Goal: Information Seeking & Learning: Learn about a topic

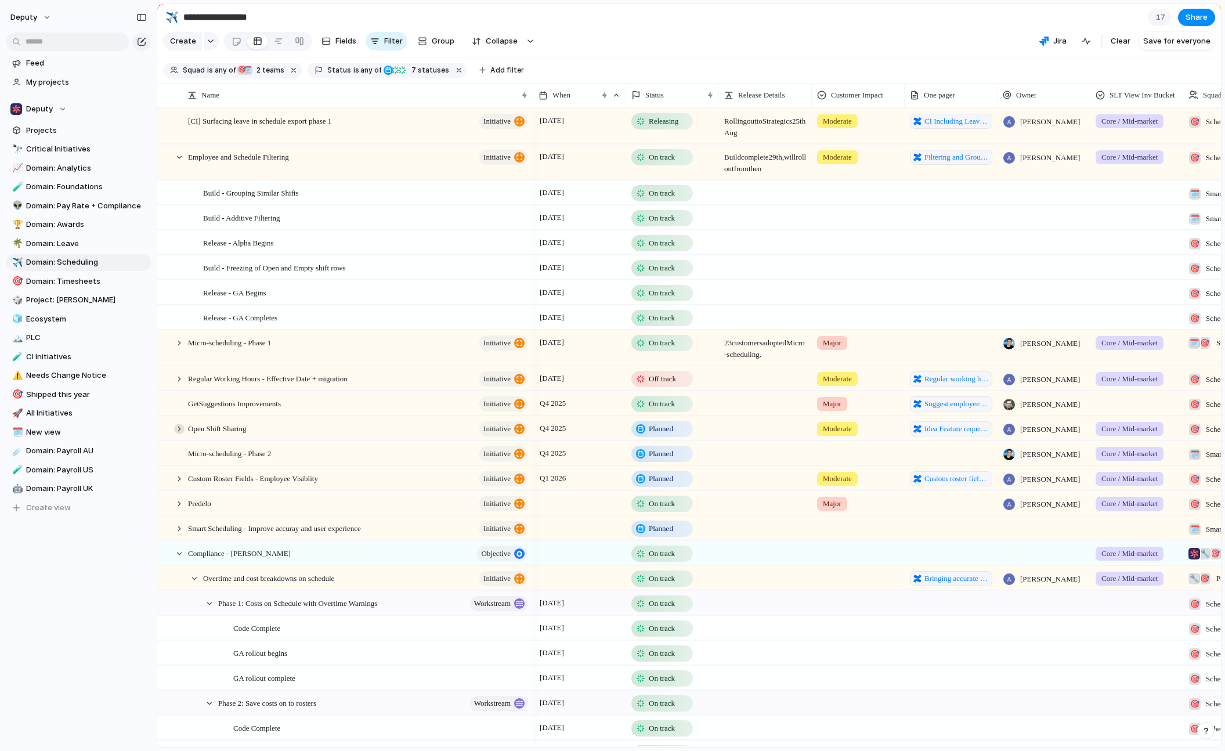
click at [179, 434] on div at bounding box center [179, 429] width 10 height 10
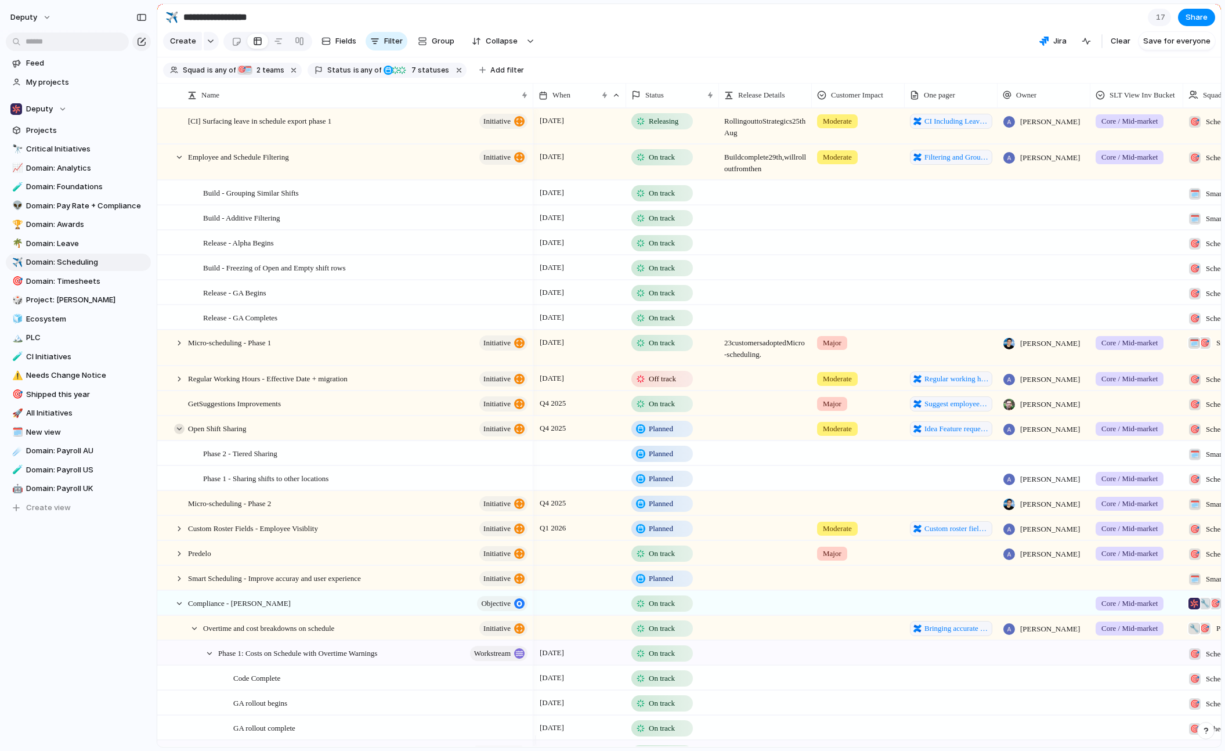
click at [181, 433] on div at bounding box center [179, 429] width 10 height 10
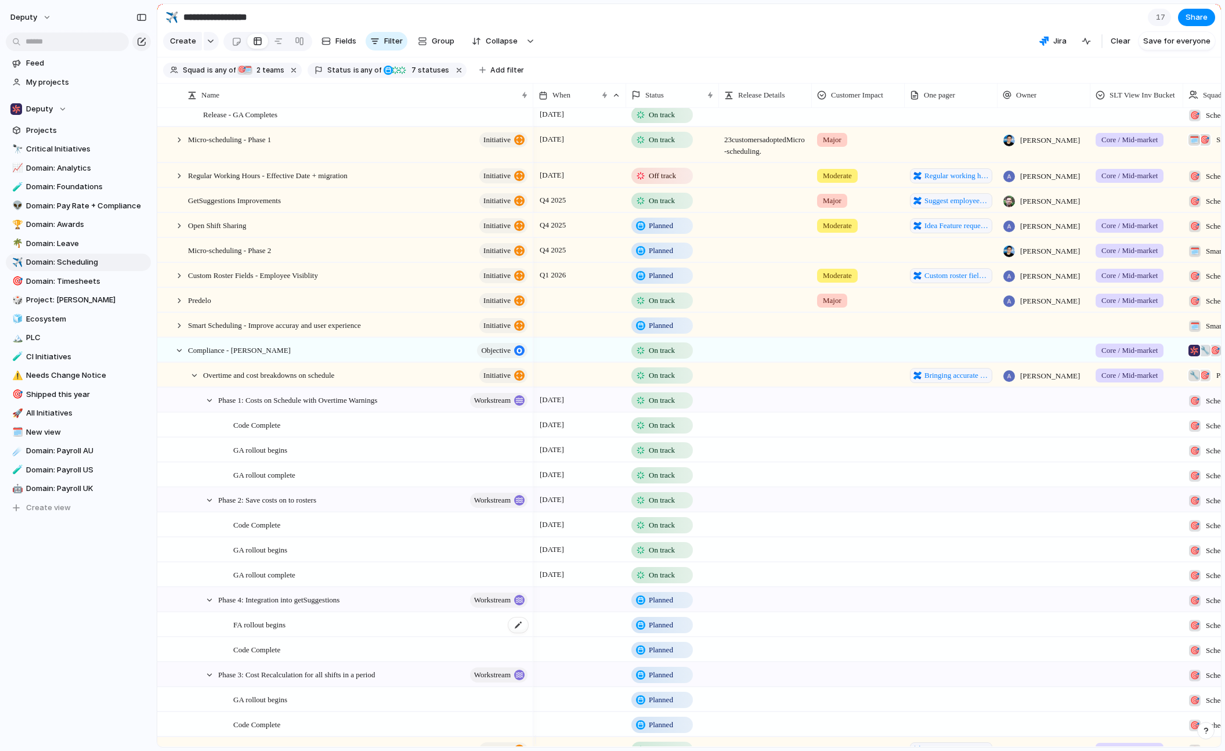
scroll to position [252, 0]
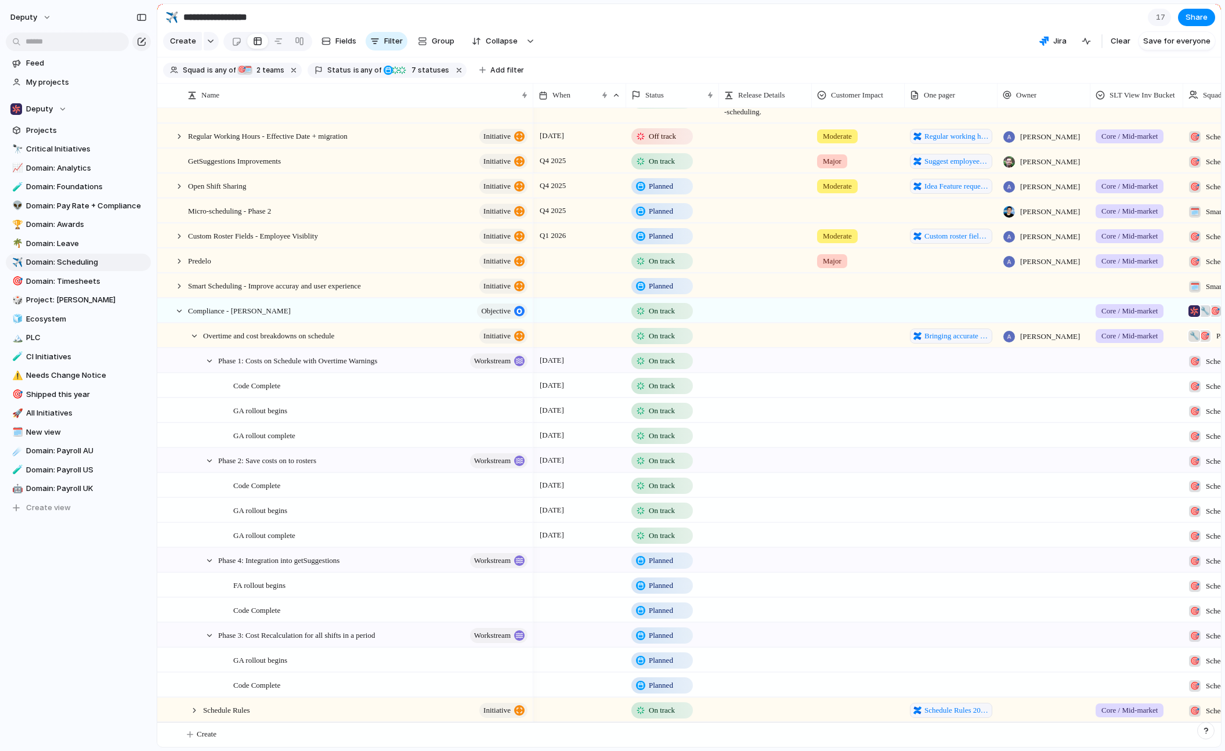
click at [205, 629] on div "Phase 3: Cost Recalculation for all shifts in a period workstream" at bounding box center [368, 635] width 330 height 24
click at [208, 634] on div at bounding box center [209, 635] width 10 height 10
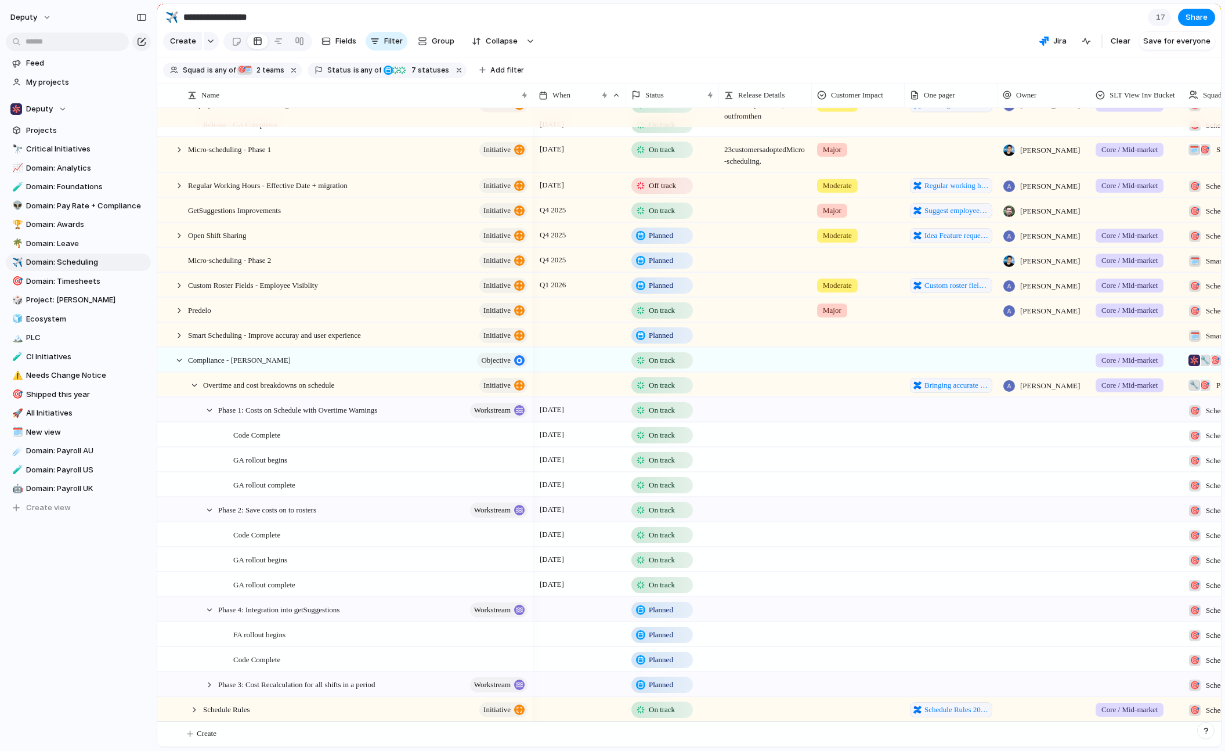
scroll to position [202, 0]
click at [210, 609] on div at bounding box center [209, 610] width 10 height 10
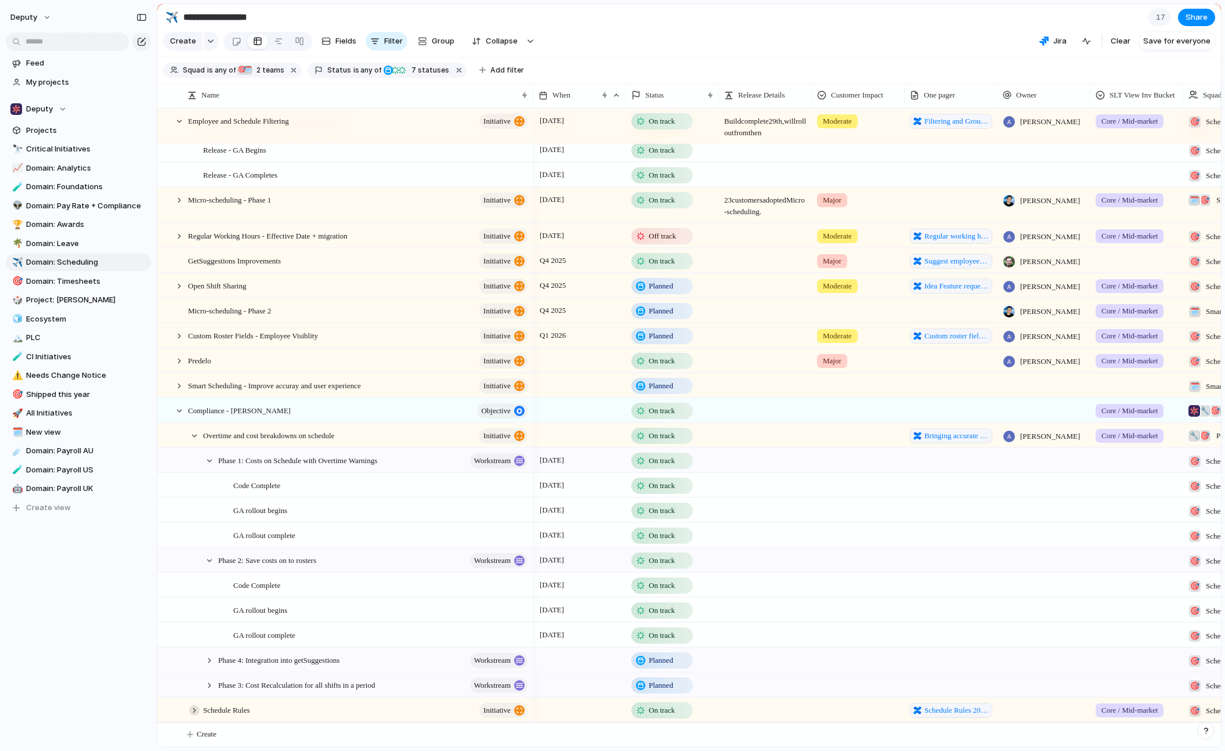
click at [192, 705] on div at bounding box center [194, 710] width 10 height 10
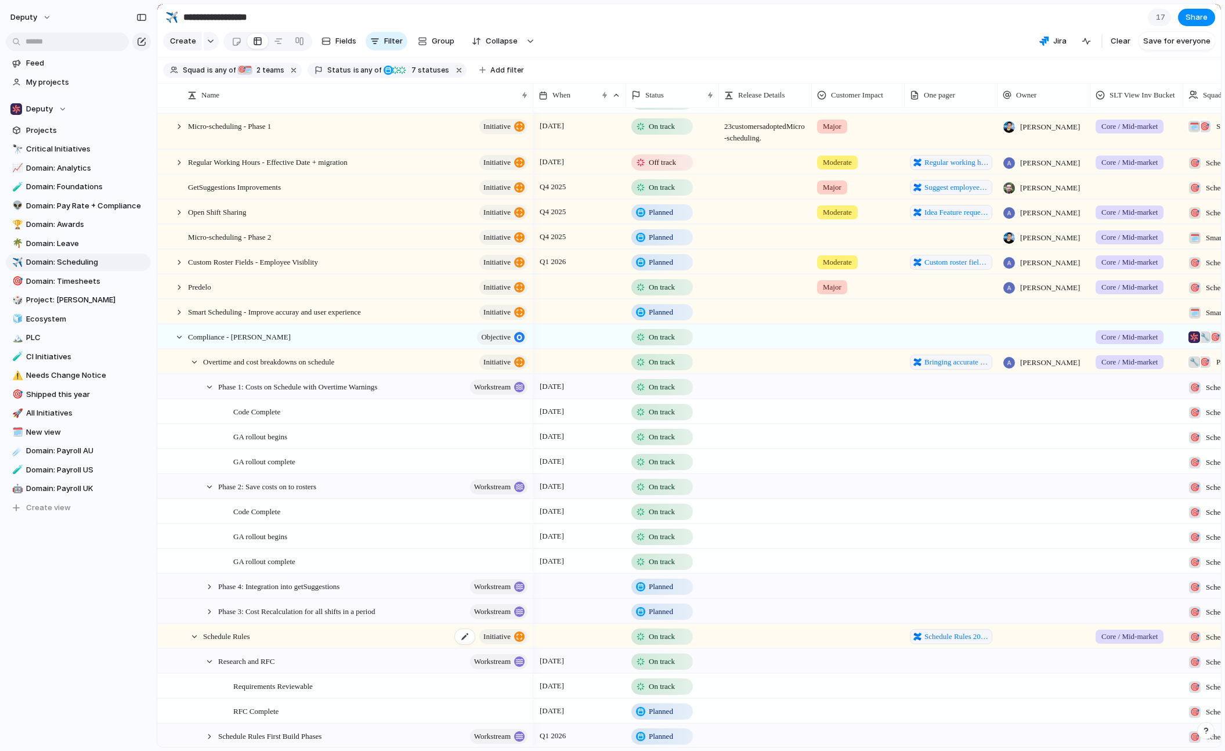
scroll to position [252, 0]
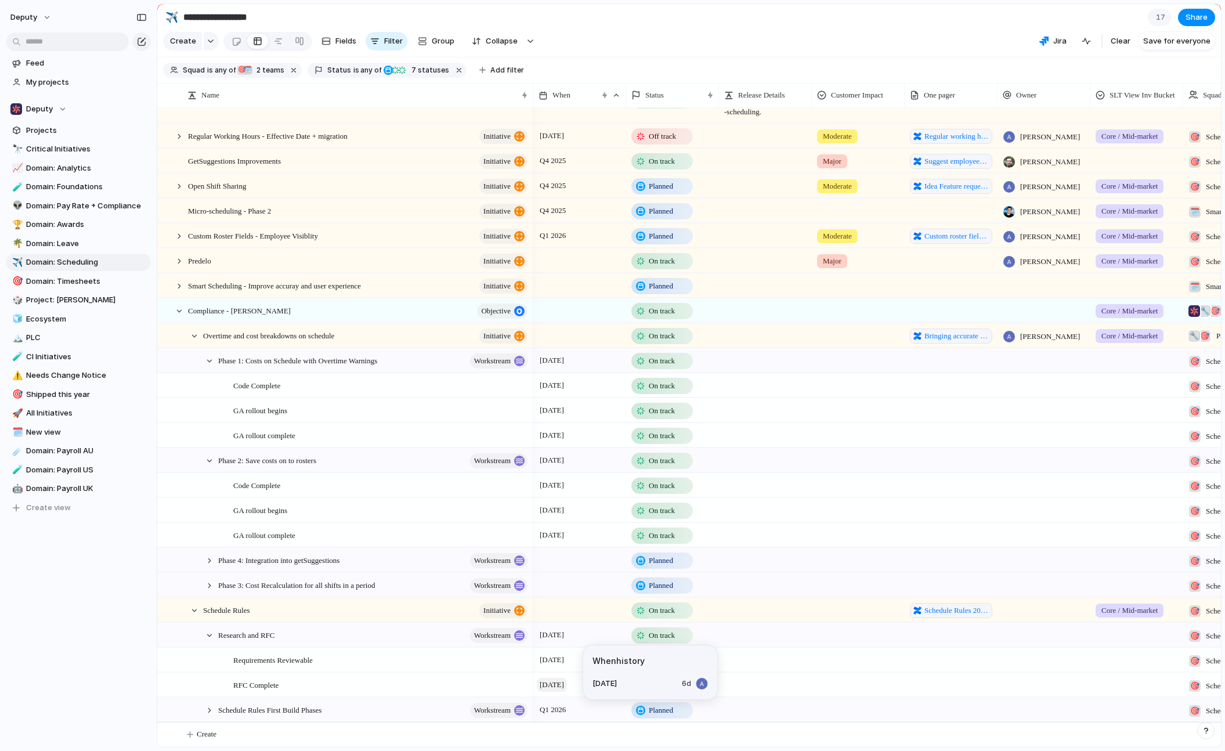
click at [555, 681] on span "[DATE]" at bounding box center [552, 685] width 30 height 14
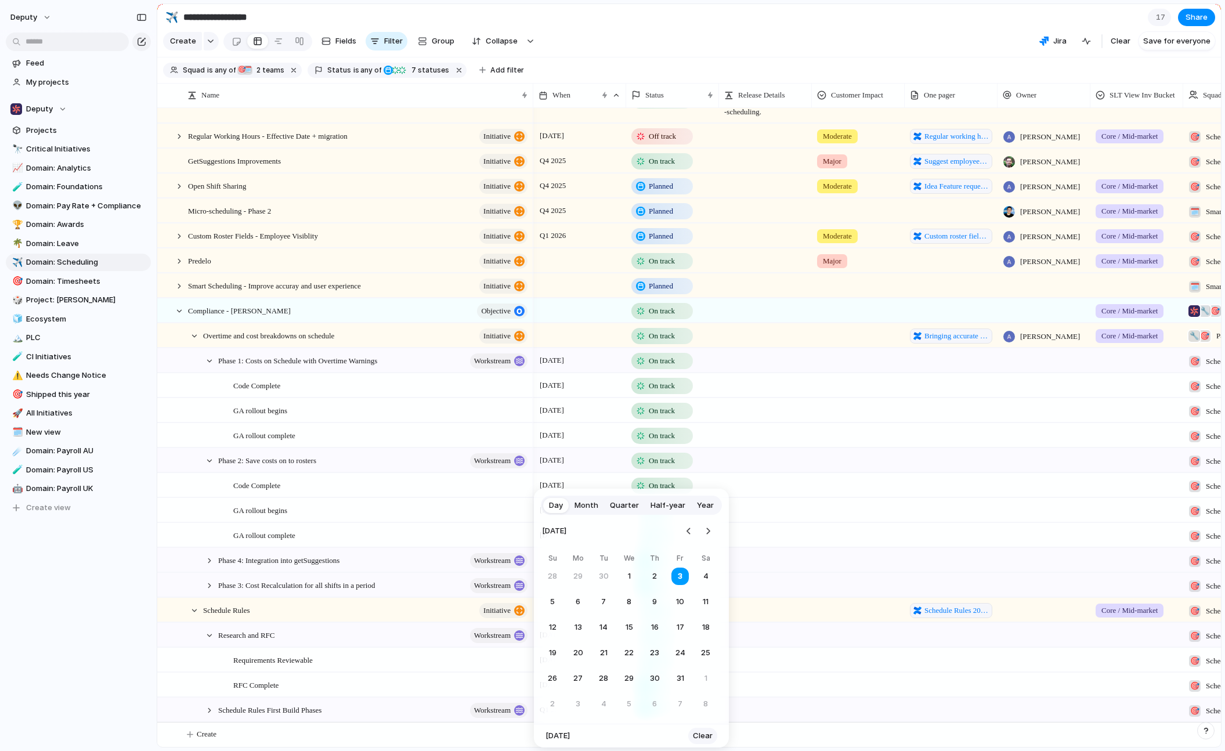
click at [699, 740] on span "Clear" at bounding box center [703, 736] width 20 height 12
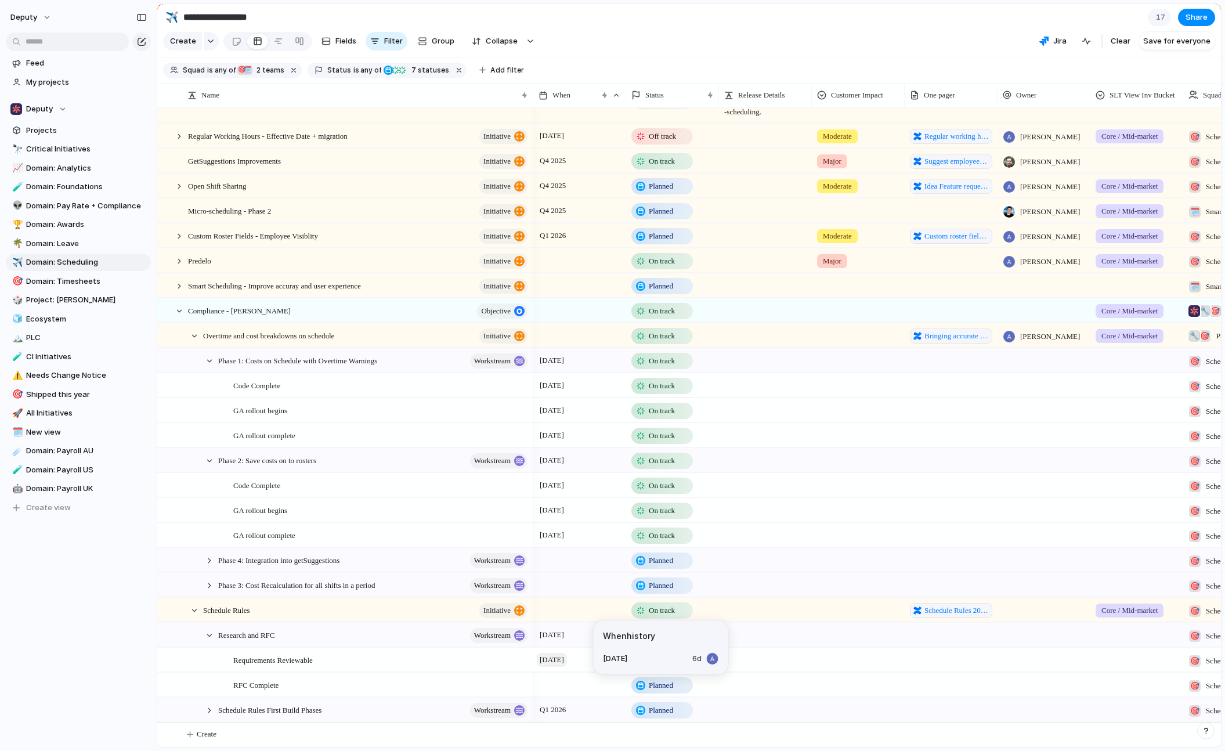
click at [567, 660] on span "[DATE]" at bounding box center [552, 660] width 30 height 14
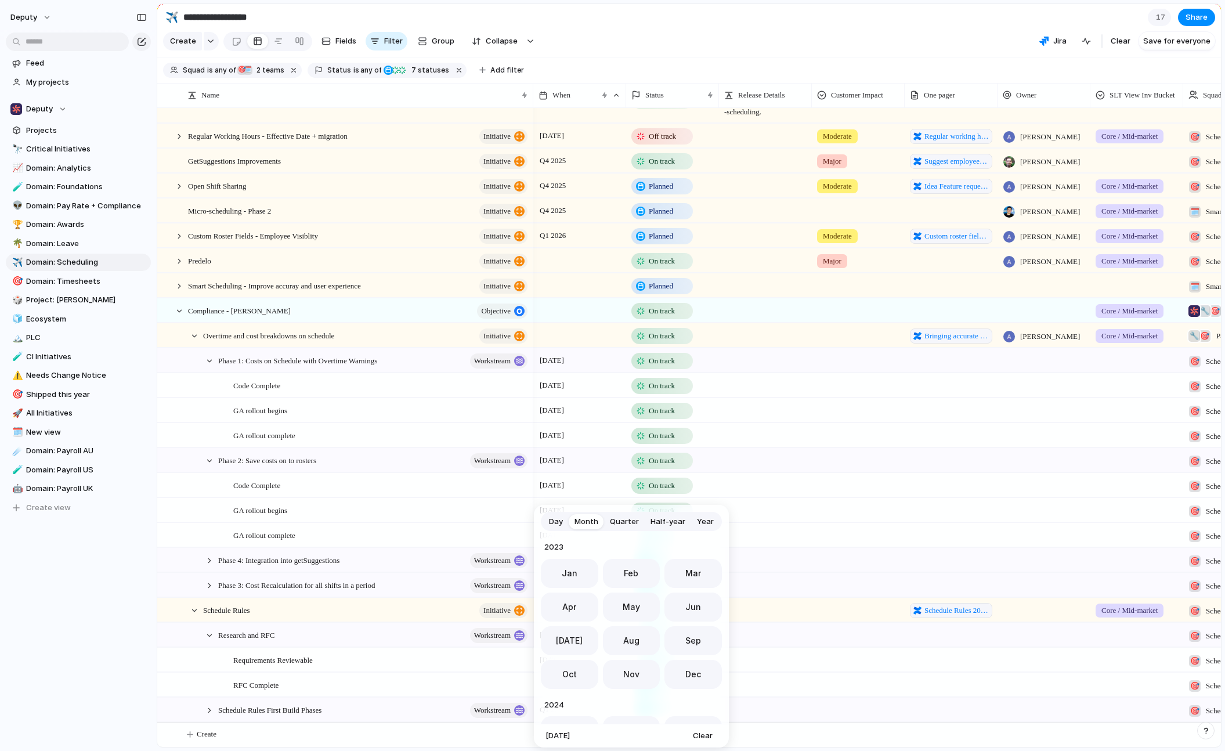
scroll to position [319, 0]
drag, startPoint x: 407, startPoint y: 677, endPoint x: 424, endPoint y: 683, distance: 17.3
click at [407, 677] on div "Day Month Quarter Half-year Year [DATE] Feb Mar Apr May Jun [DATE] Aug Sep Oct …" at bounding box center [612, 375] width 1225 height 751
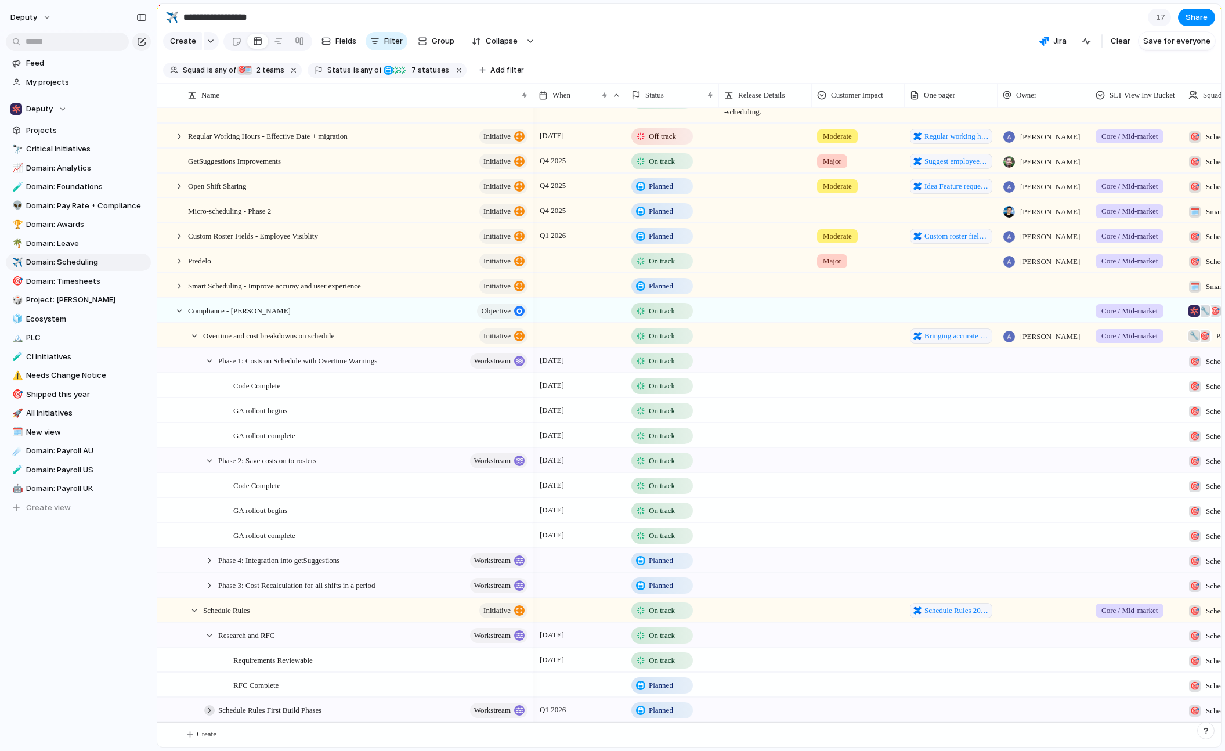
click at [211, 707] on div at bounding box center [209, 710] width 10 height 10
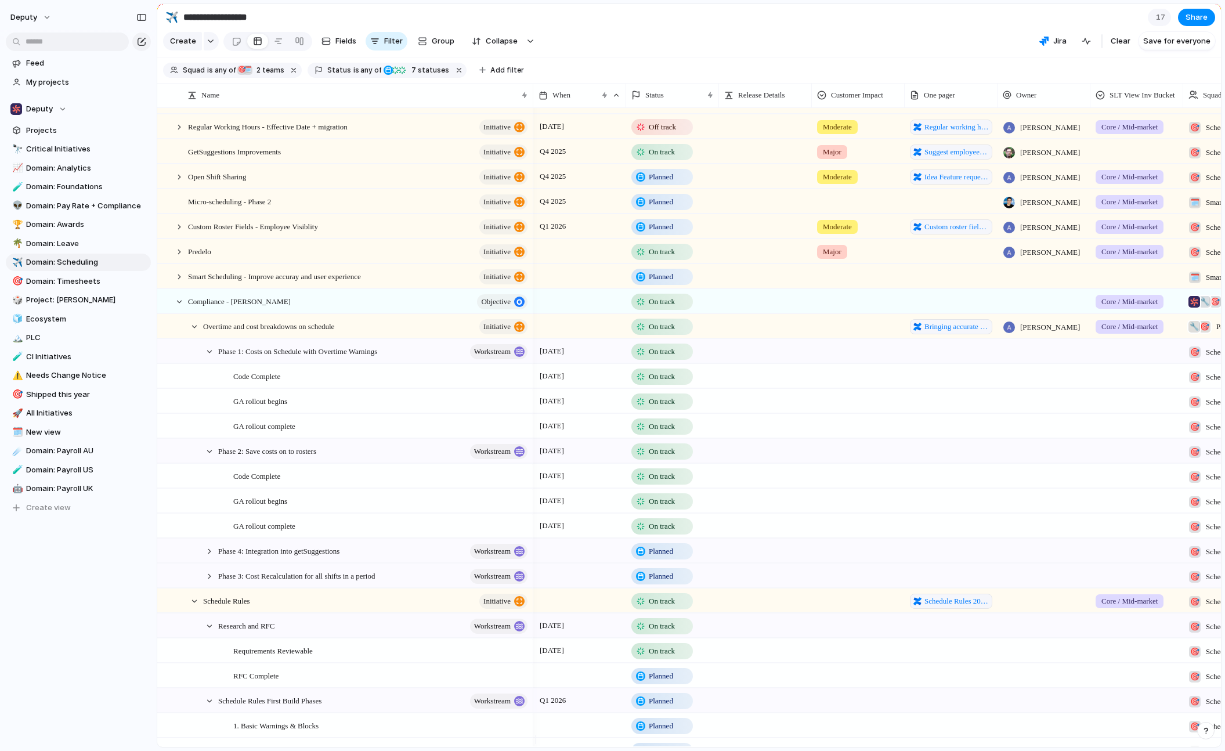
scroll to position [327, 0]
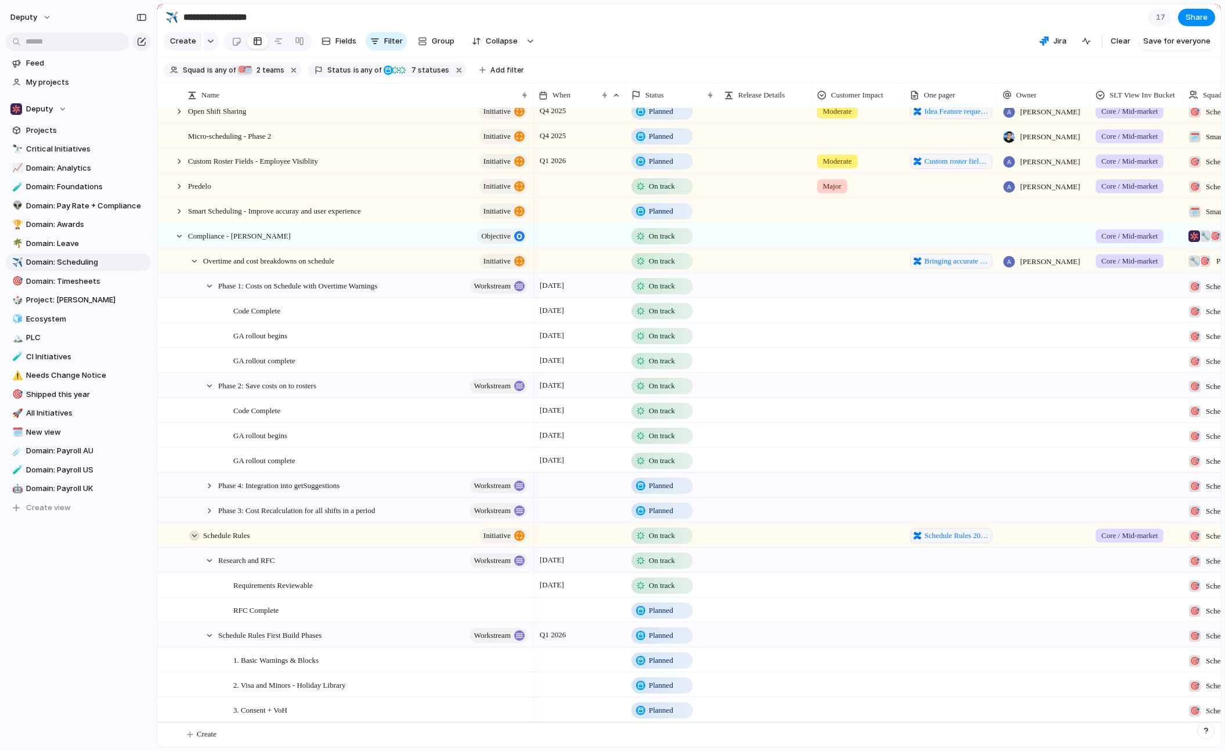
click at [192, 533] on div at bounding box center [194, 536] width 10 height 10
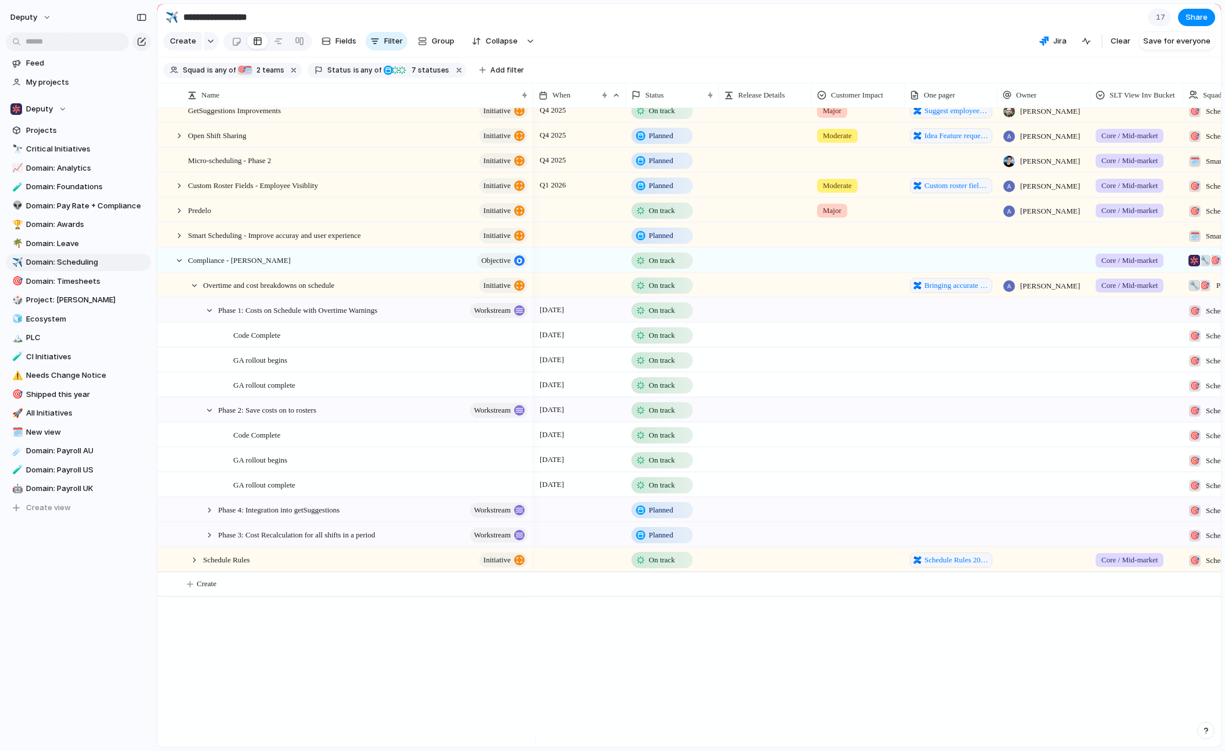
scroll to position [152, 0]
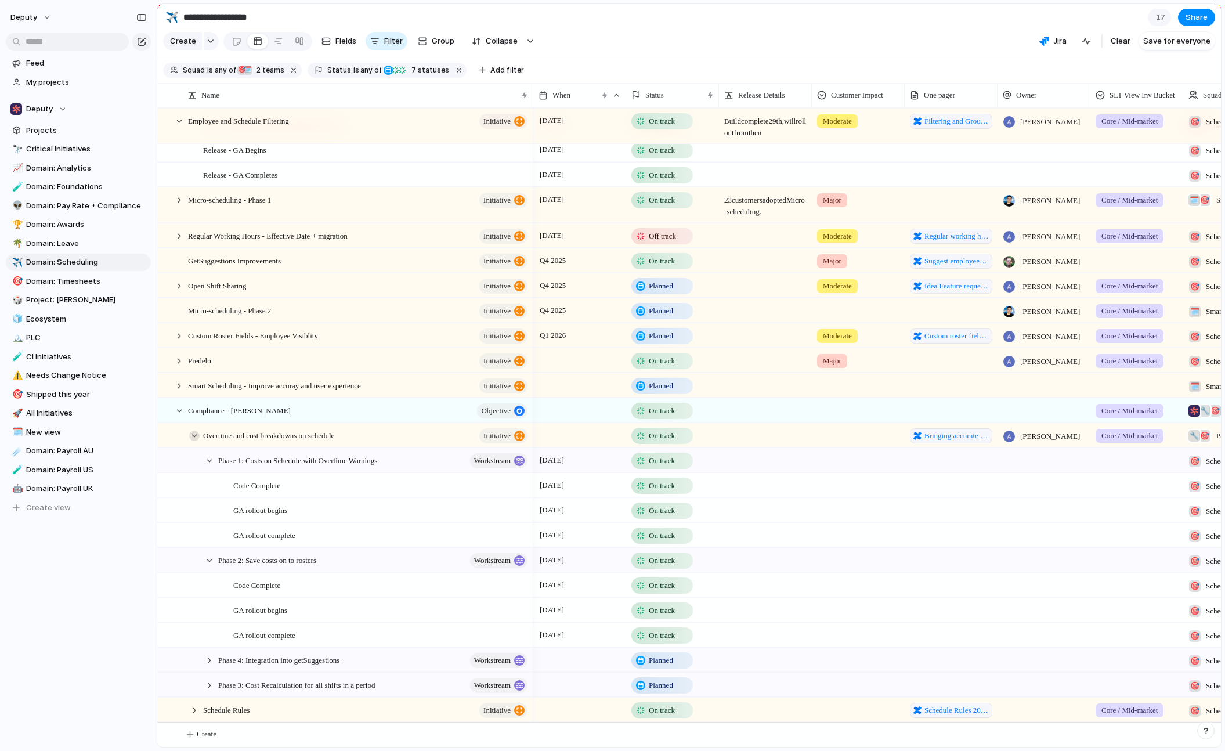
click at [190, 432] on div at bounding box center [194, 436] width 10 height 10
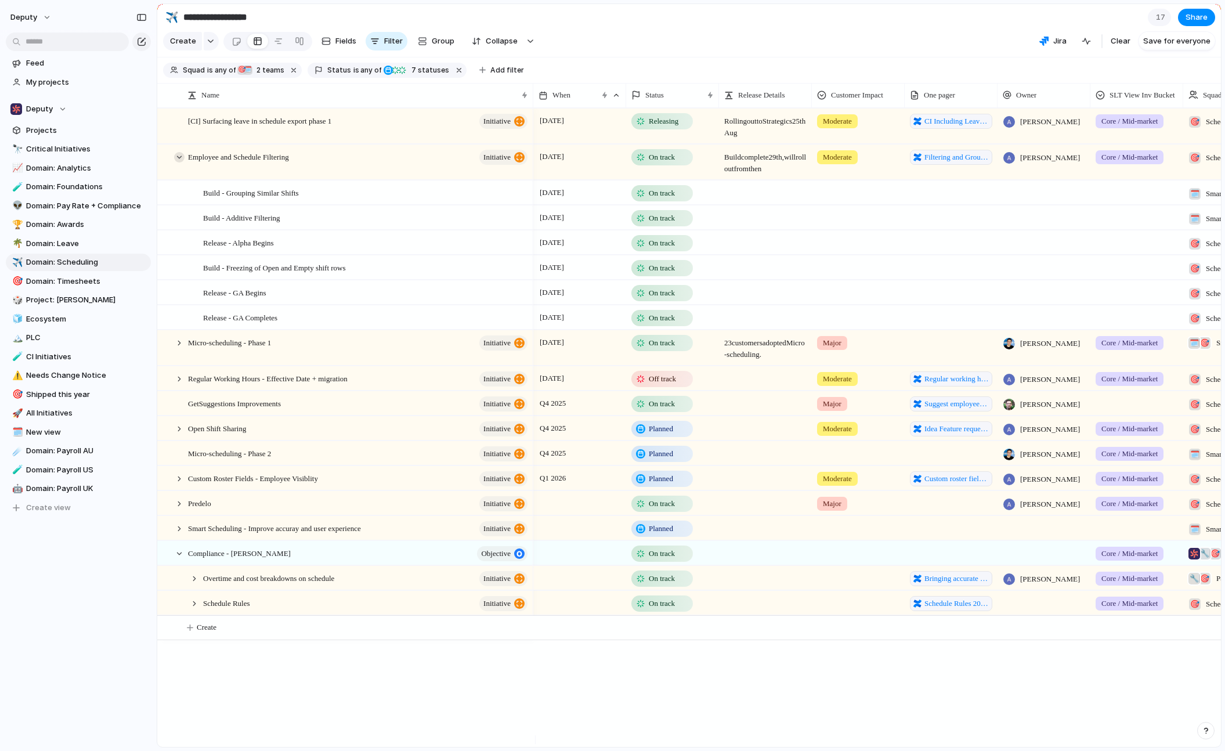
click at [176, 163] on div at bounding box center [179, 157] width 10 height 10
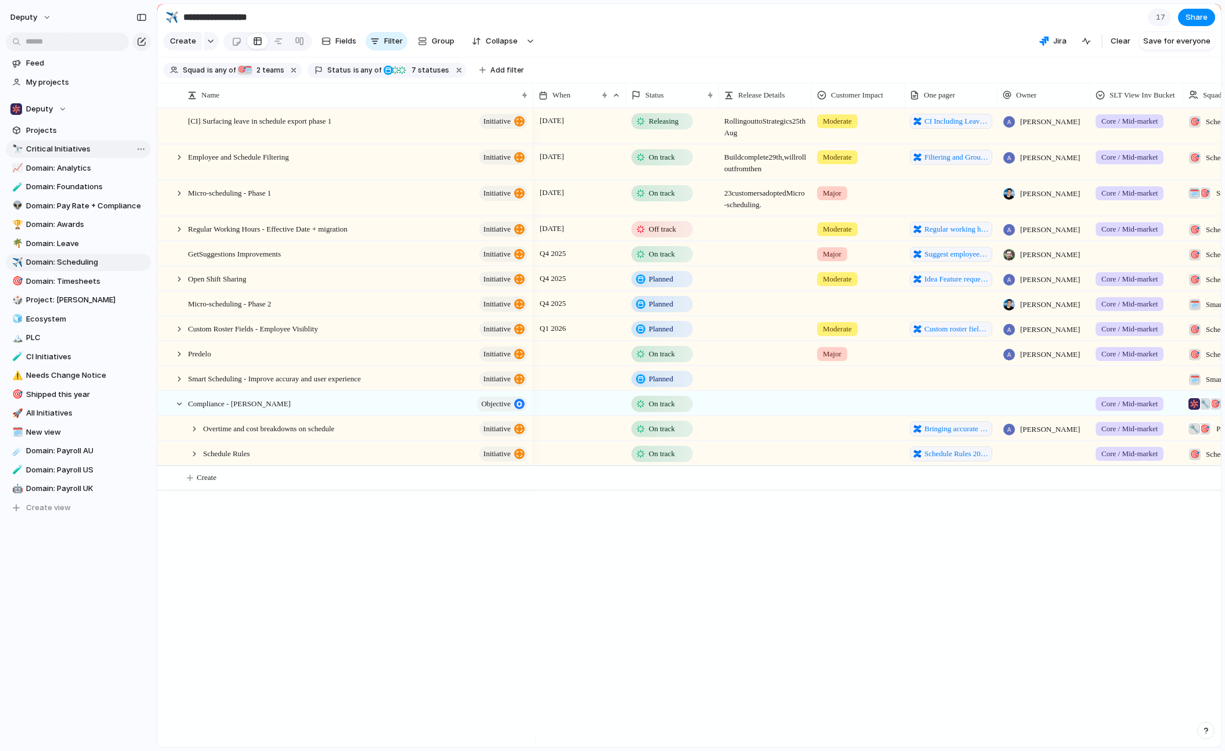
click at [54, 147] on span "Critical Initiatives" at bounding box center [86, 149] width 121 height 12
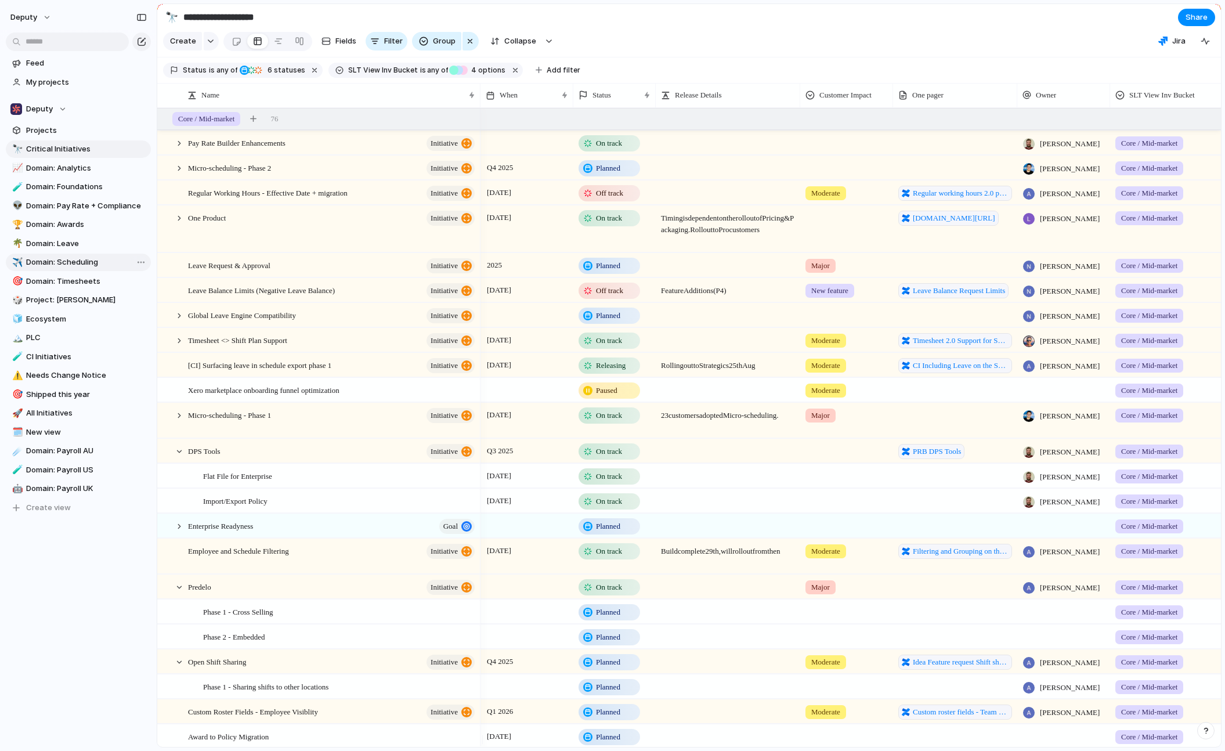
click at [73, 261] on span "Domain: Scheduling" at bounding box center [86, 263] width 121 height 12
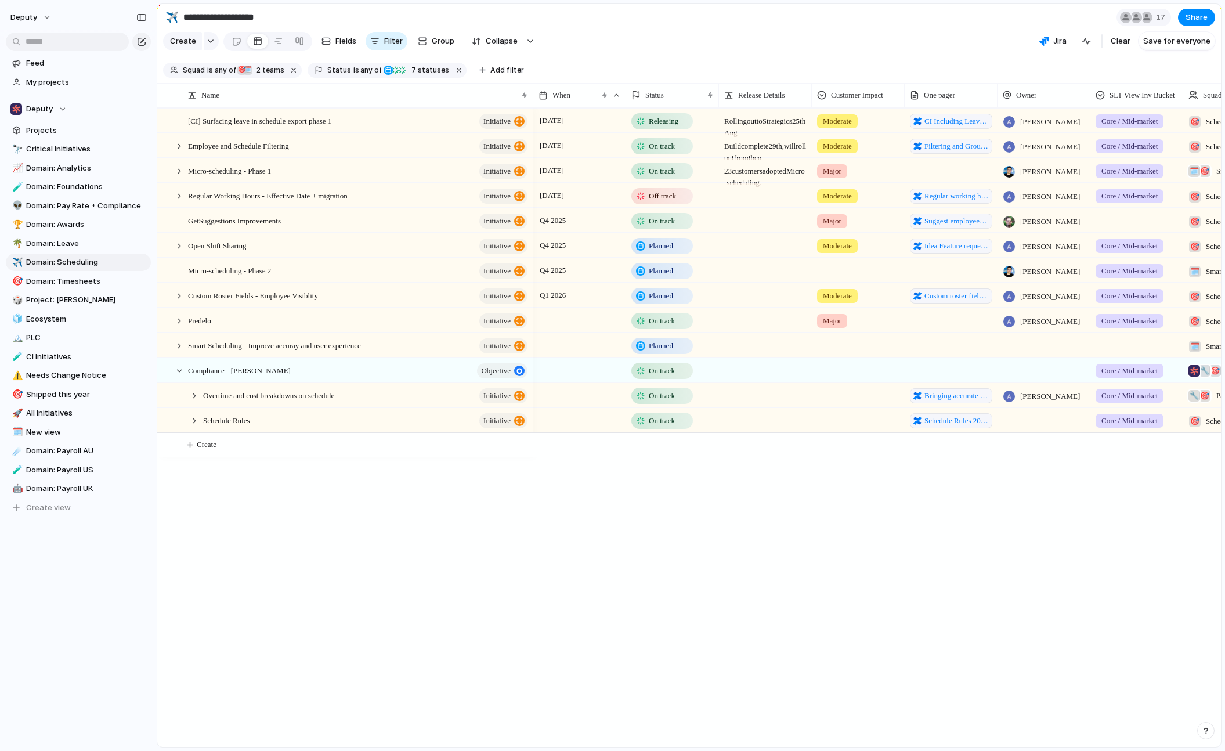
type input "**********"
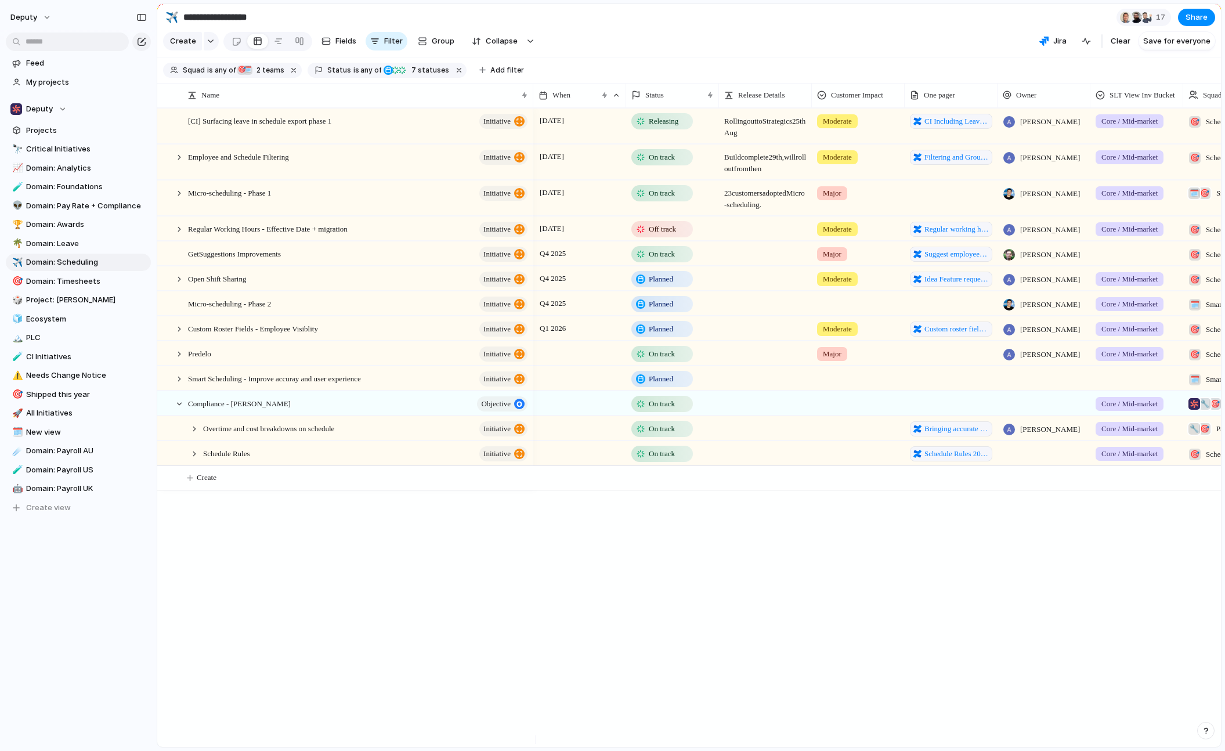
click at [590, 646] on div "[DATE] Releasing Rolling out to Strategics [DATE] Moderate CI Including Leave o…" at bounding box center [877, 427] width 688 height 639
click at [178, 163] on div at bounding box center [179, 157] width 10 height 10
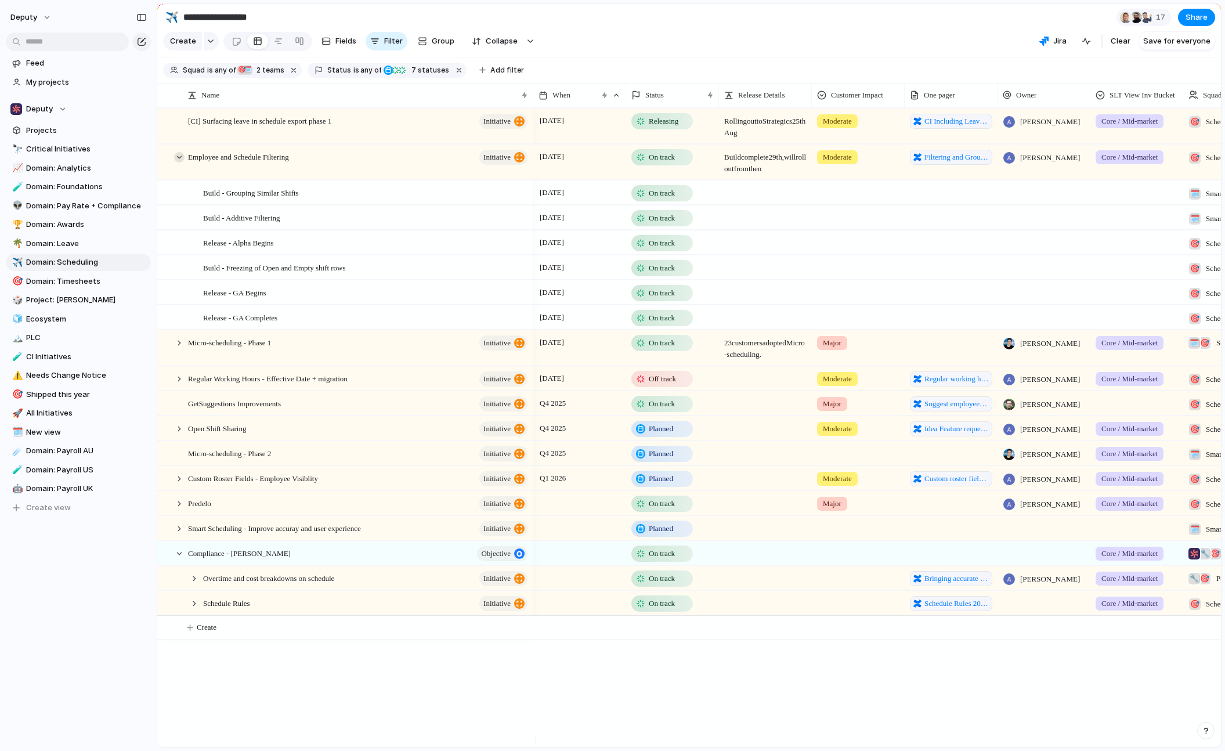
click at [179, 161] on div at bounding box center [179, 157] width 10 height 10
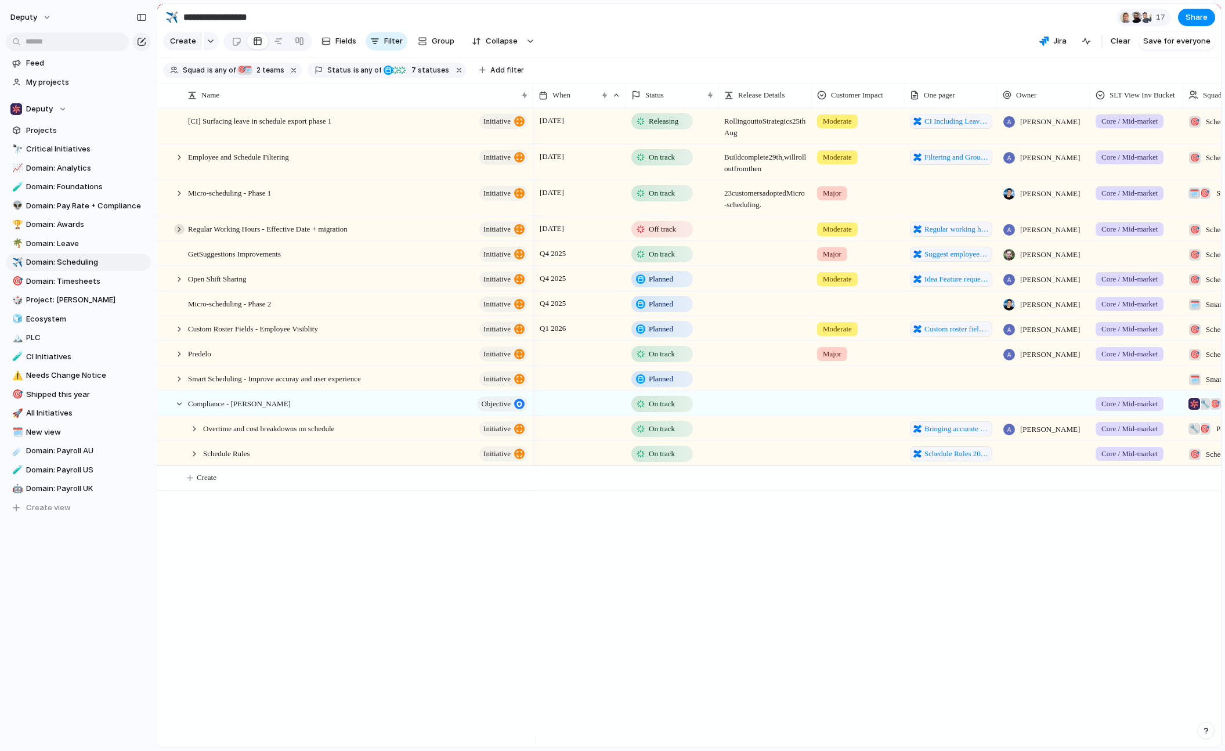
click at [178, 234] on div at bounding box center [179, 229] width 10 height 10
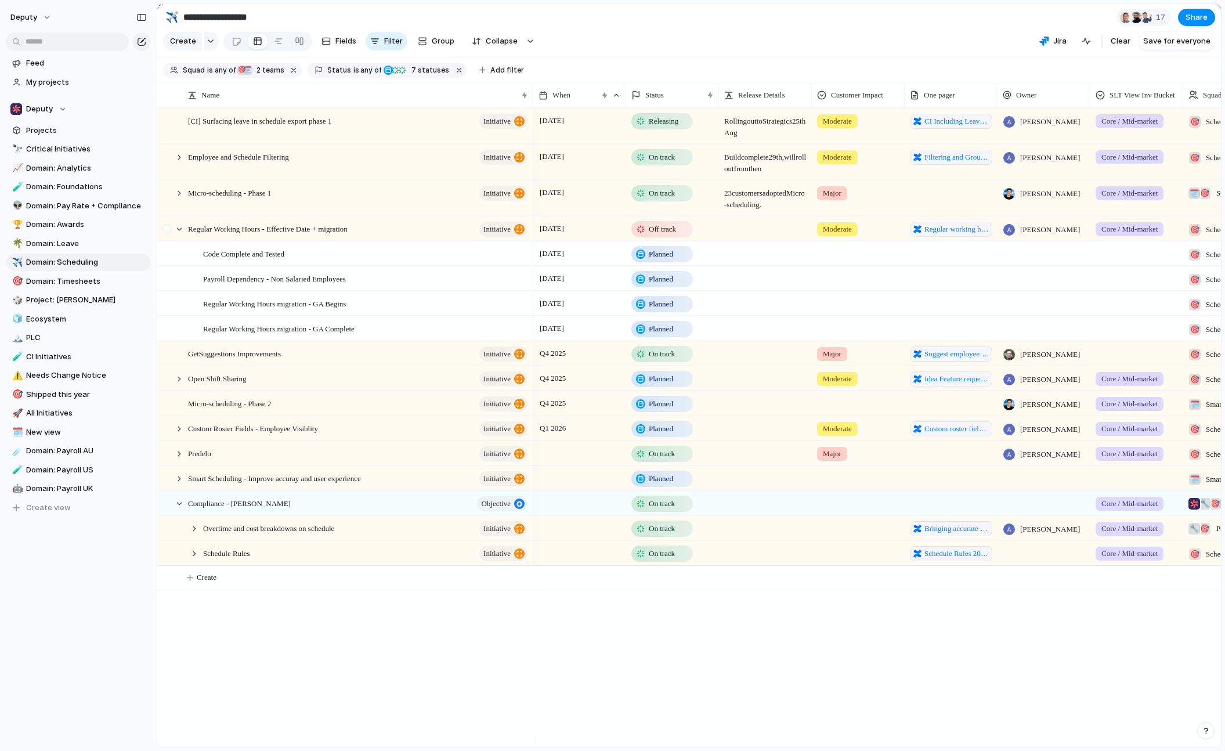
click at [173, 235] on div at bounding box center [168, 232] width 21 height 31
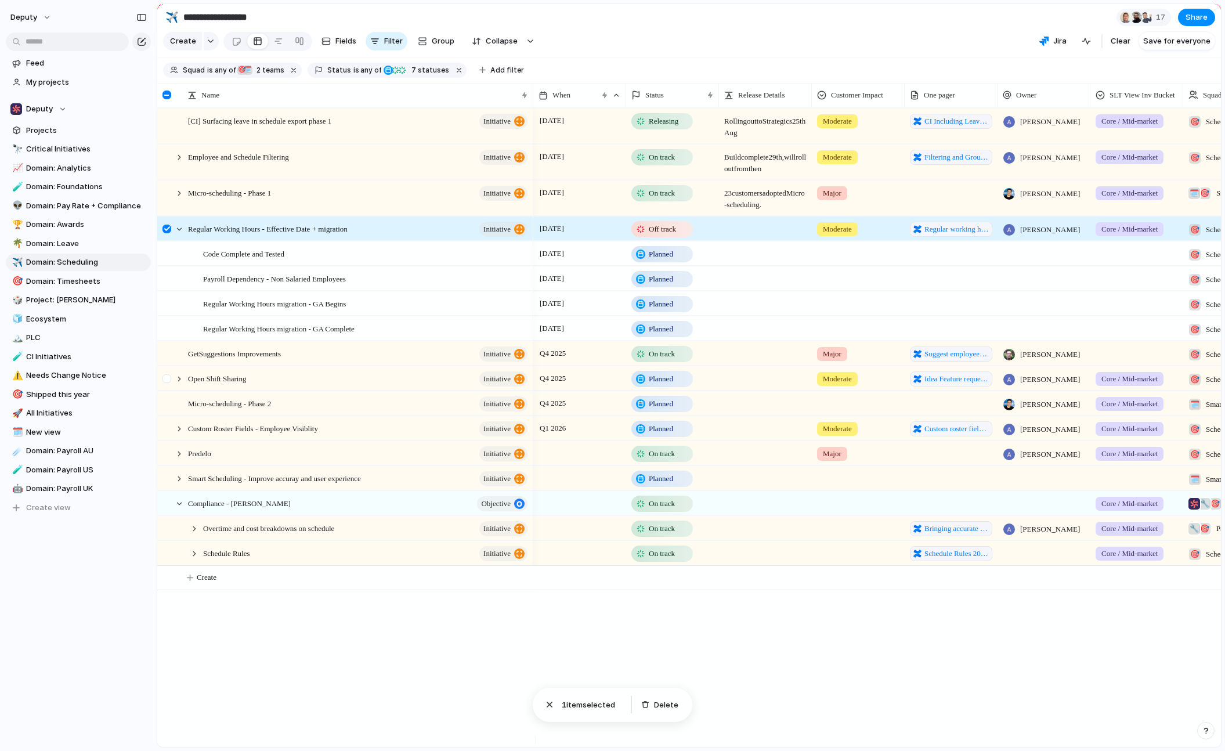
click at [174, 379] on div at bounding box center [168, 382] width 21 height 31
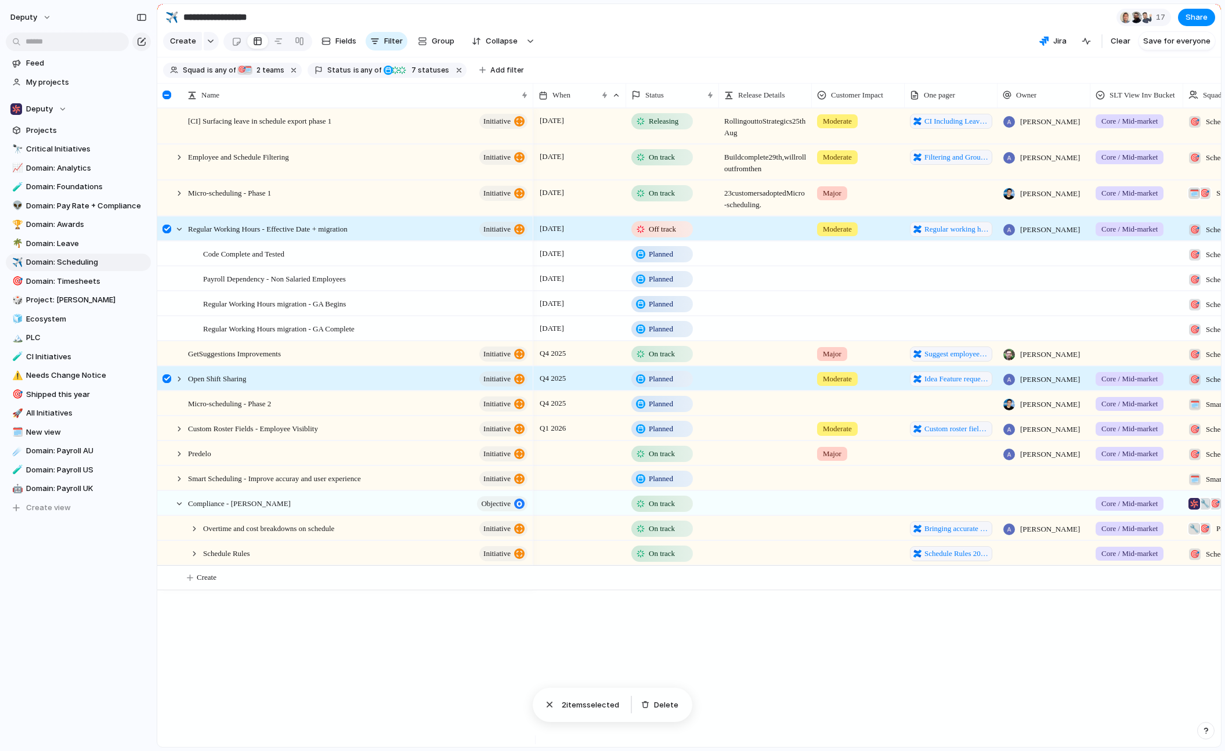
click at [173, 384] on div at bounding box center [168, 382] width 21 height 31
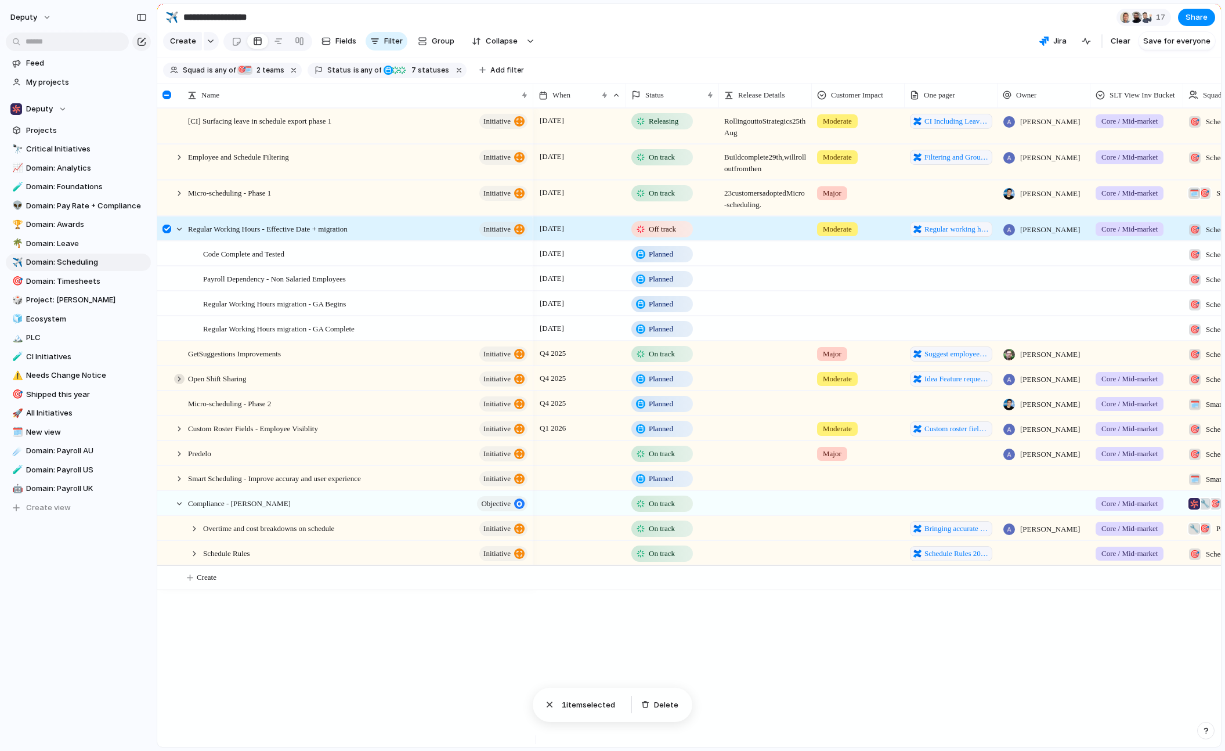
click at [175, 384] on div at bounding box center [179, 379] width 10 height 10
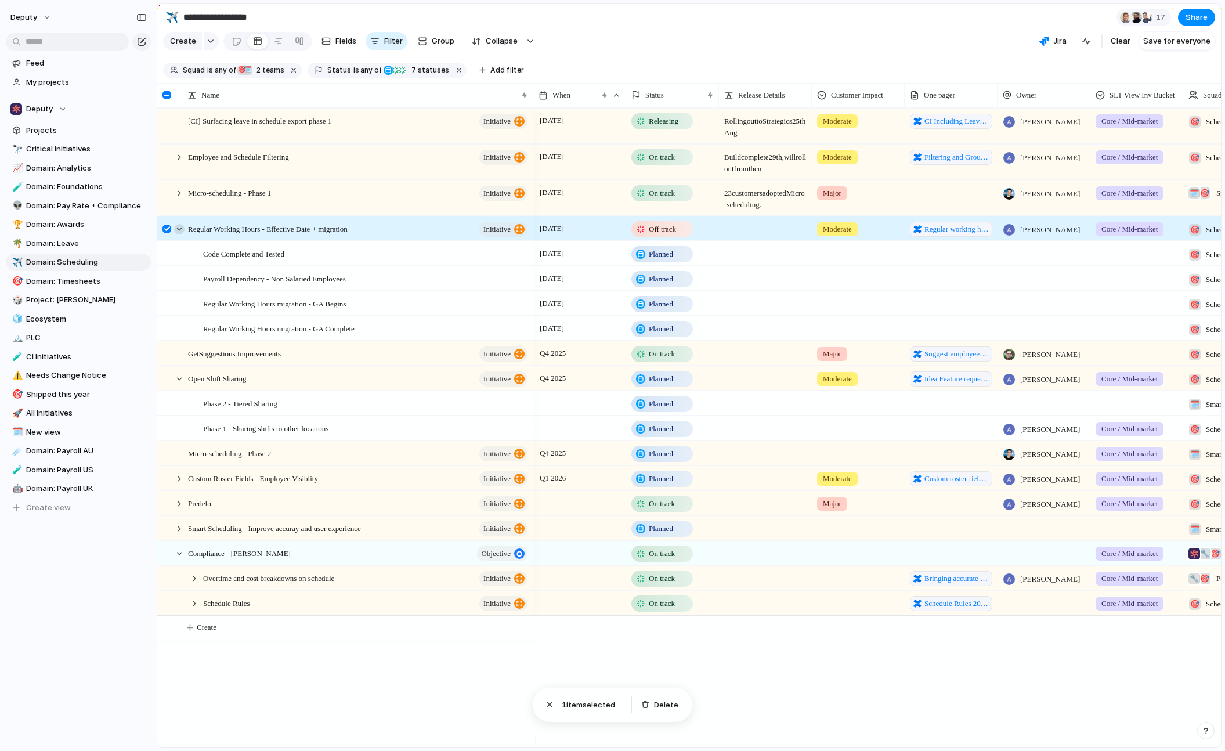
click at [183, 235] on div at bounding box center [179, 229] width 10 height 10
